Goal: Task Accomplishment & Management: Use online tool/utility

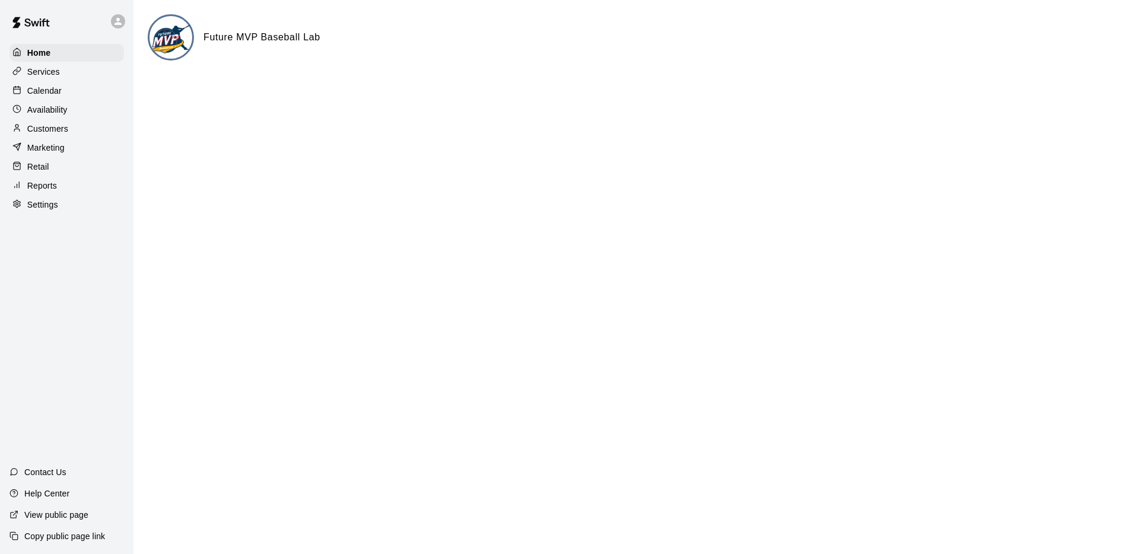
click at [56, 132] on p "Customers" at bounding box center [47, 129] width 41 height 12
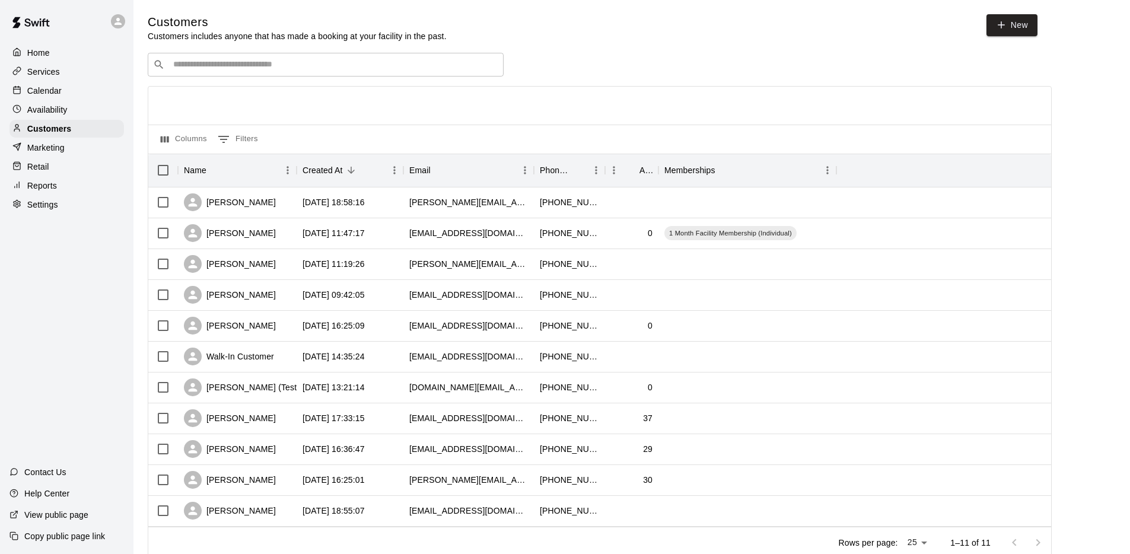
click at [49, 163] on div "Retail" at bounding box center [66, 167] width 114 height 18
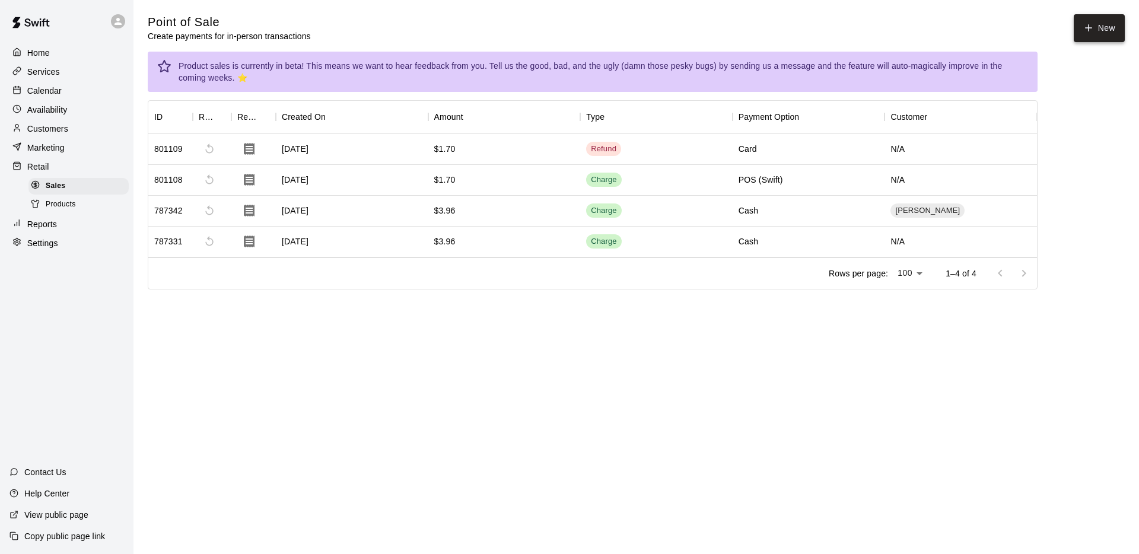
click at [1109, 26] on button "New" at bounding box center [1099, 28] width 51 height 28
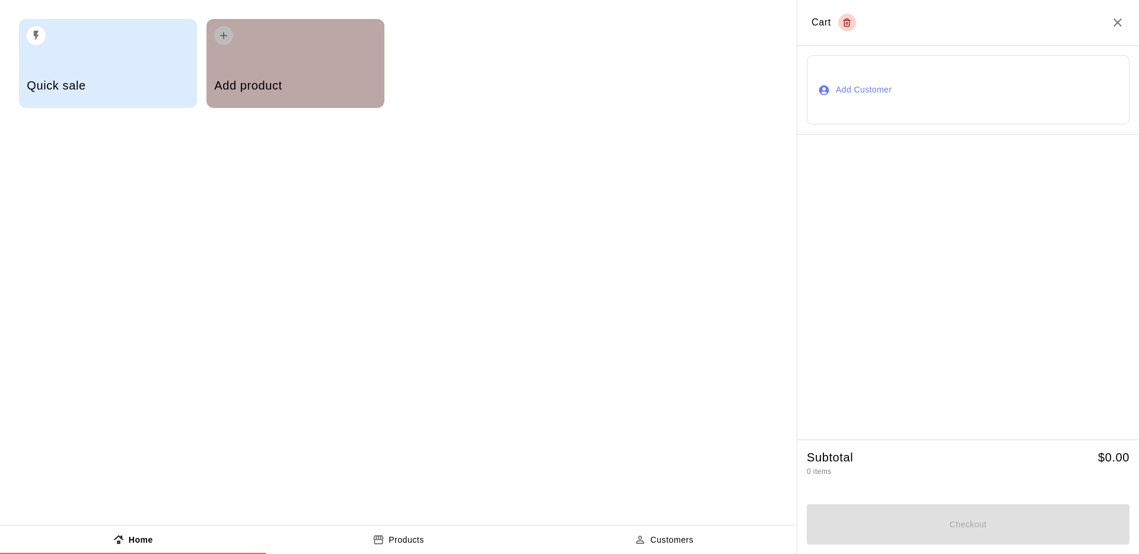
click at [314, 81] on h5 "Add product" at bounding box center [295, 86] width 162 height 16
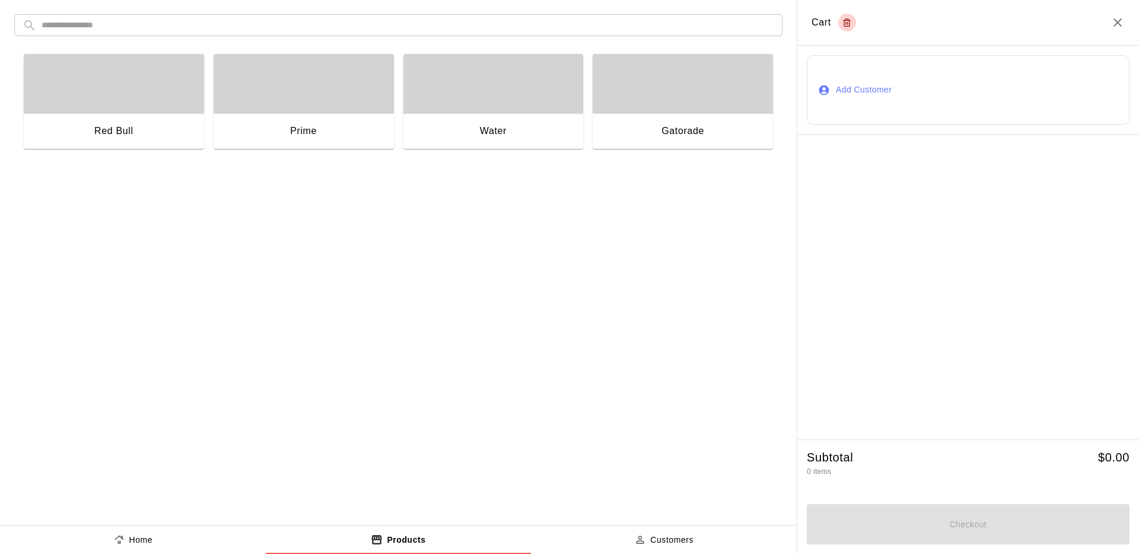
click at [856, 97] on button "Add Customer" at bounding box center [968, 89] width 323 height 69
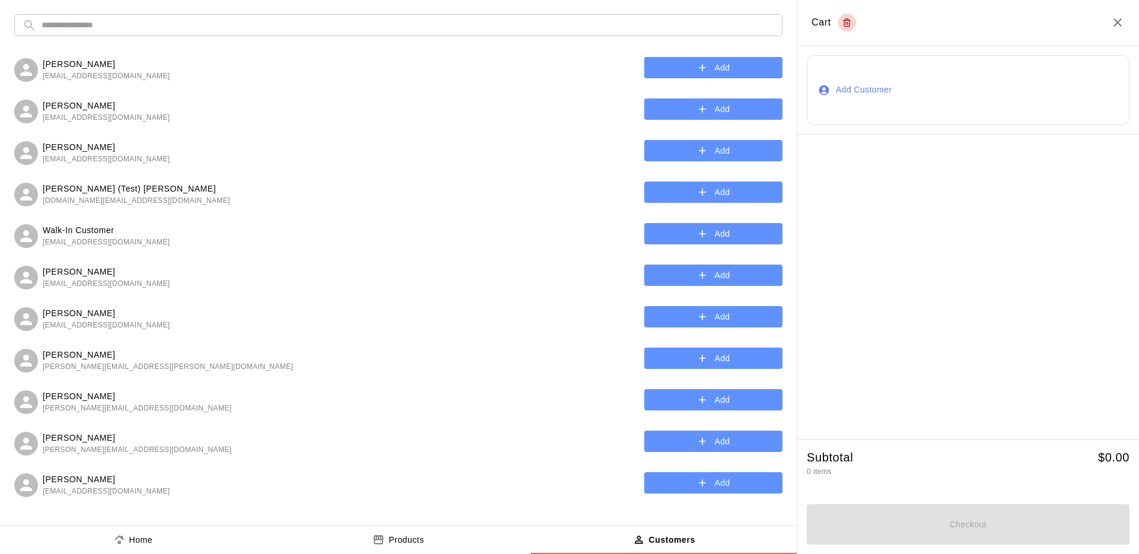
click at [1110, 21] on icon "Close" at bounding box center [1117, 22] width 14 height 14
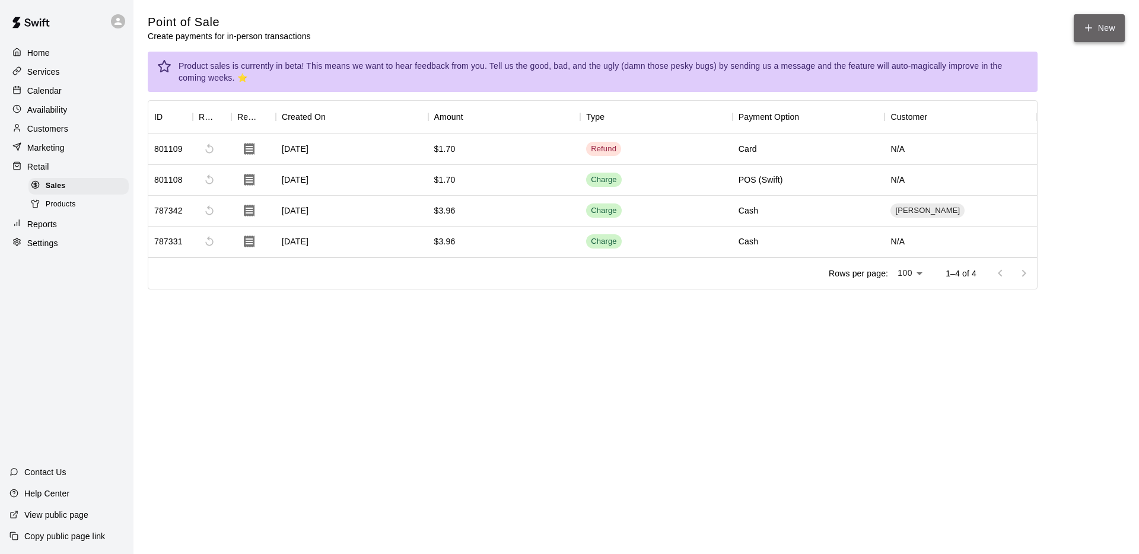
click at [1113, 36] on button "New" at bounding box center [1099, 28] width 51 height 28
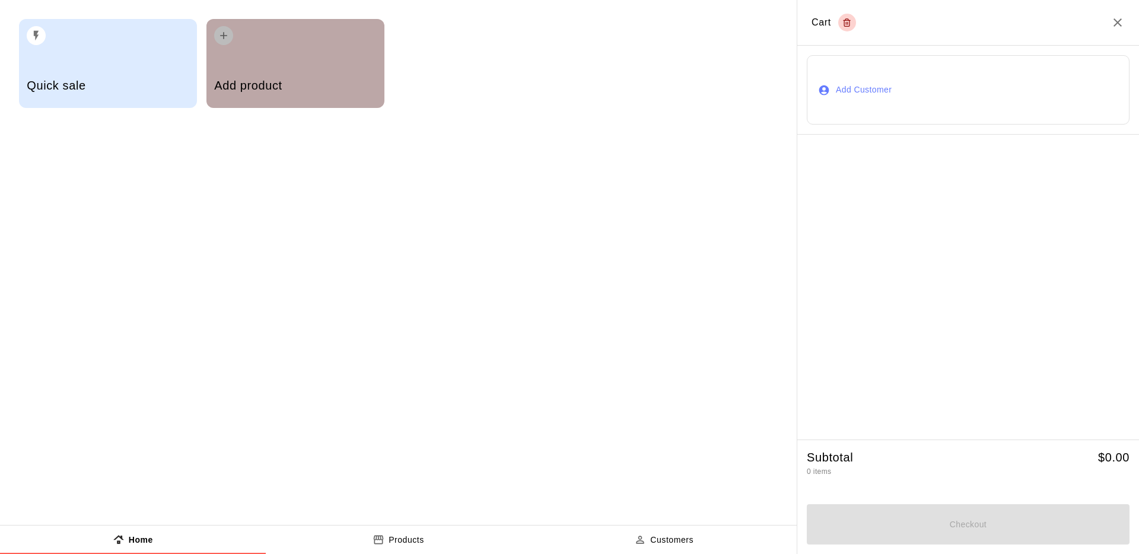
click at [230, 63] on div "Add product" at bounding box center [295, 63] width 178 height 89
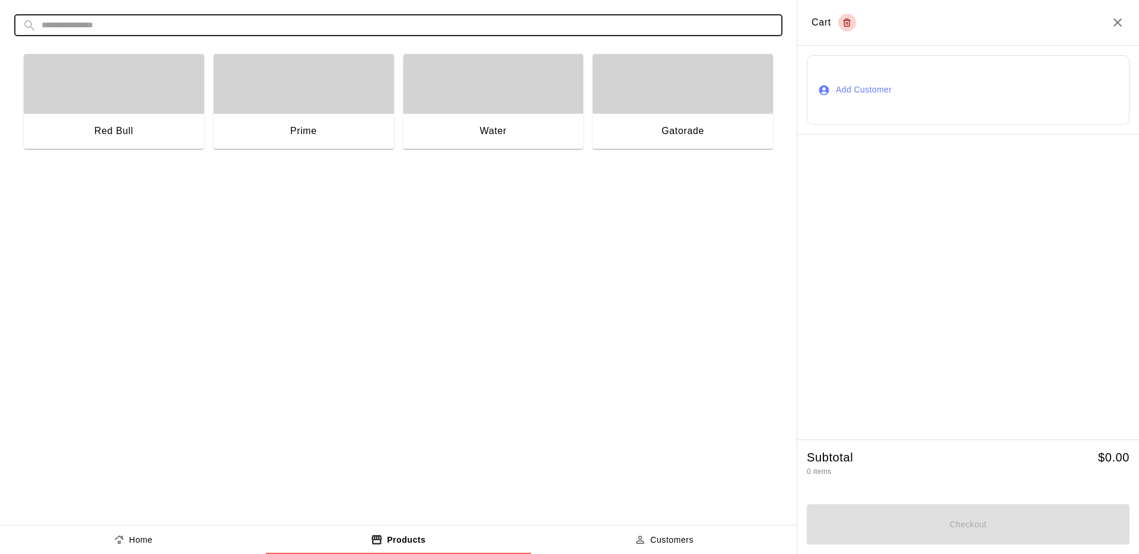
click at [130, 27] on input "text" at bounding box center [408, 25] width 732 height 22
type input "*"
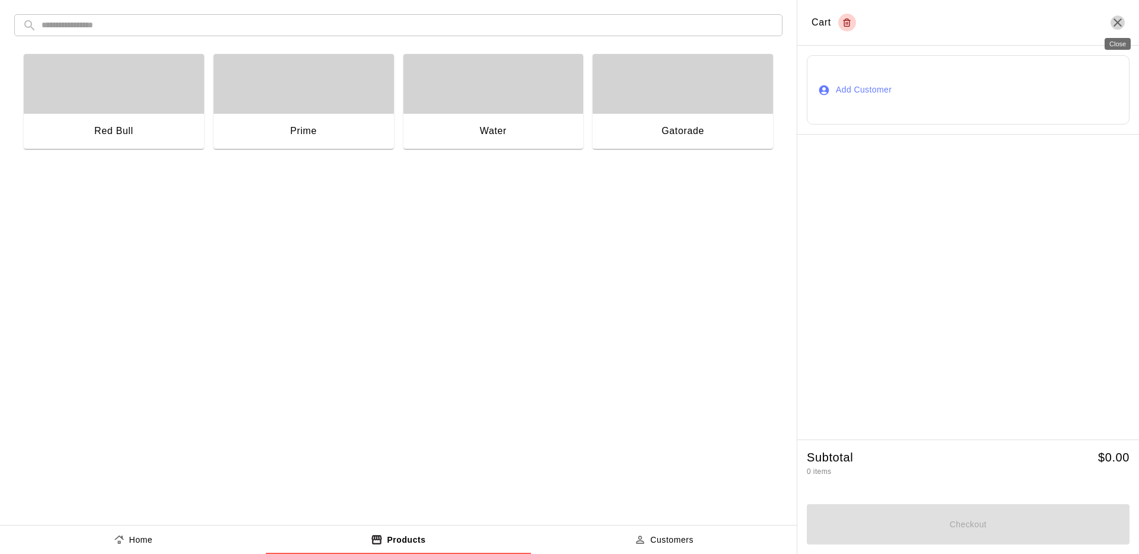
click at [1114, 27] on icon "Close" at bounding box center [1117, 22] width 14 height 14
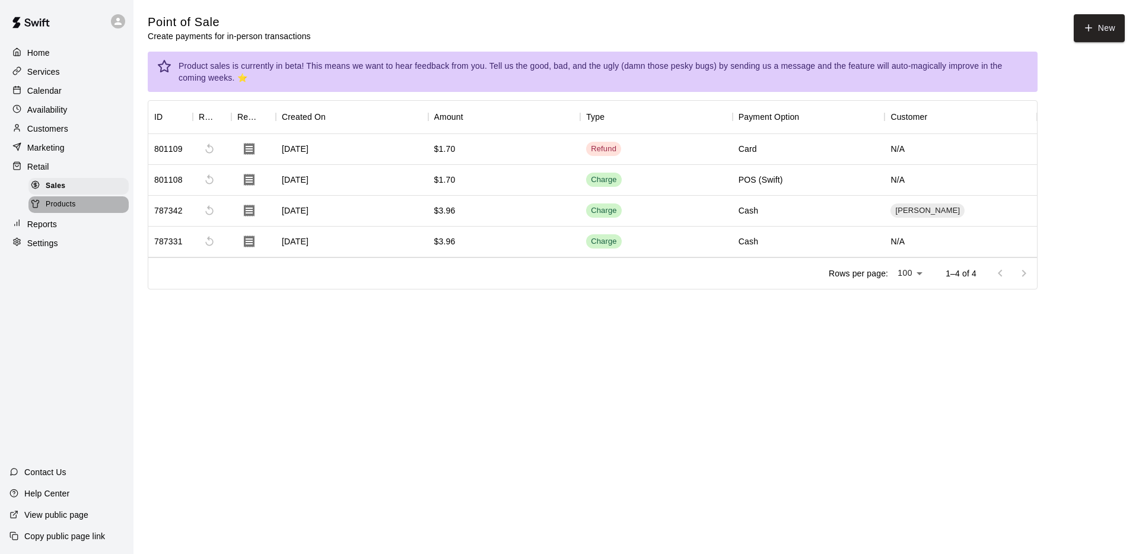
click at [55, 200] on span "Products" at bounding box center [61, 205] width 30 height 12
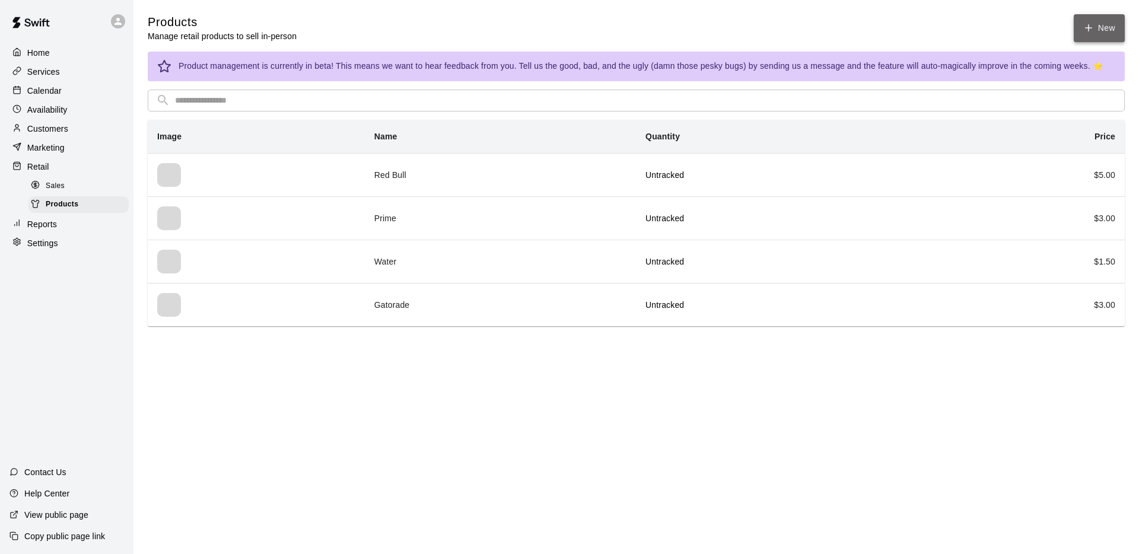
click at [1087, 28] on icon at bounding box center [1088, 28] width 7 height 0
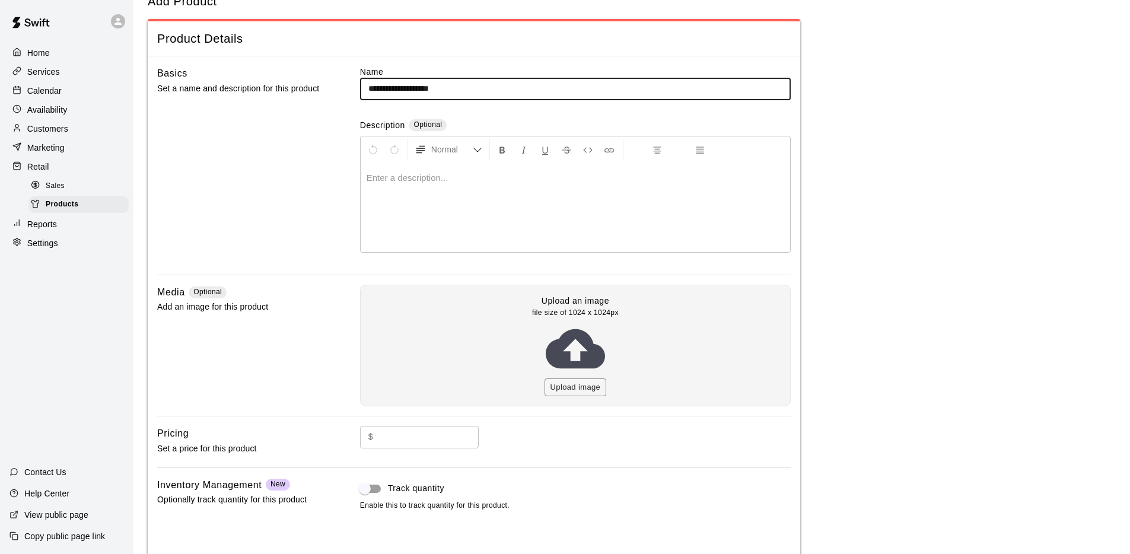
scroll to position [98, 0]
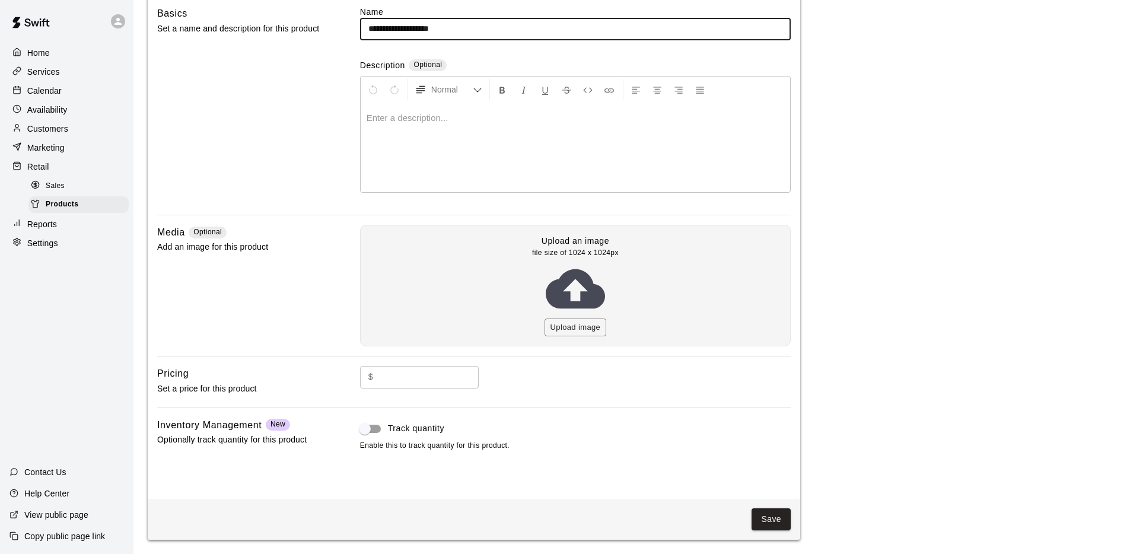
type input "**********"
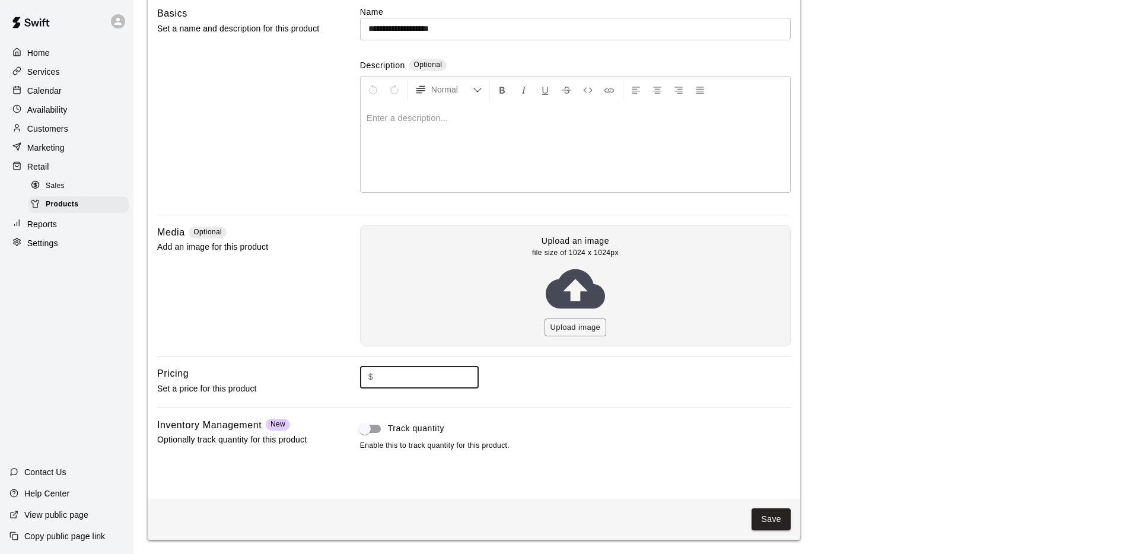
click at [383, 380] on input "text" at bounding box center [428, 377] width 101 height 22
type input "**"
click at [784, 527] on button "Save" at bounding box center [770, 519] width 39 height 22
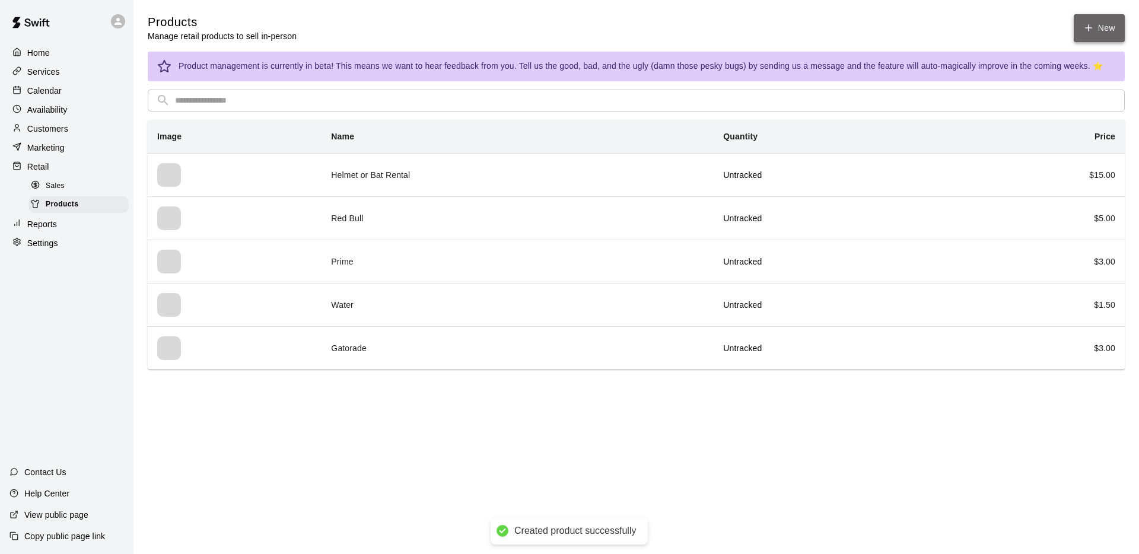
click at [1091, 27] on icon at bounding box center [1088, 28] width 11 height 11
